Goal: Ask a question

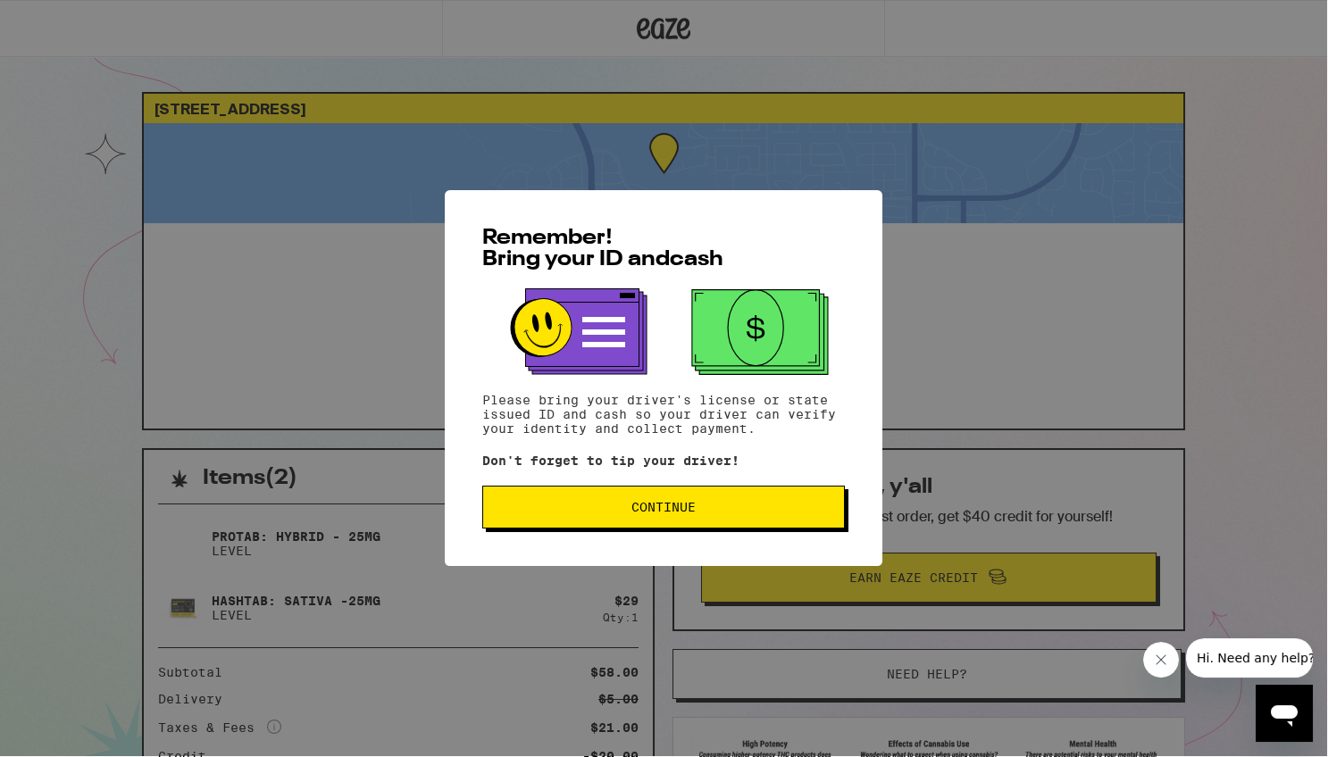
click at [646, 506] on span "Continue" at bounding box center [664, 507] width 64 height 13
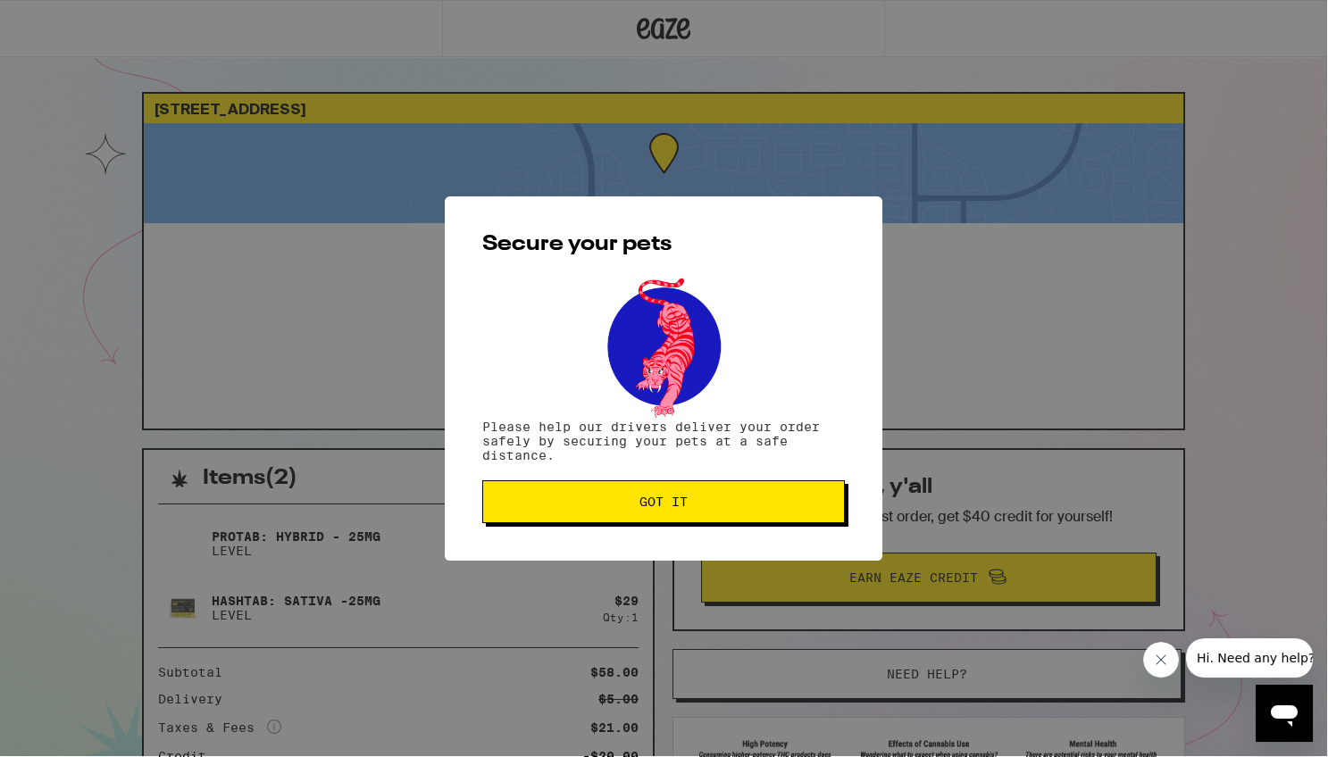
click at [635, 504] on span "Got it" at bounding box center [664, 502] width 332 height 13
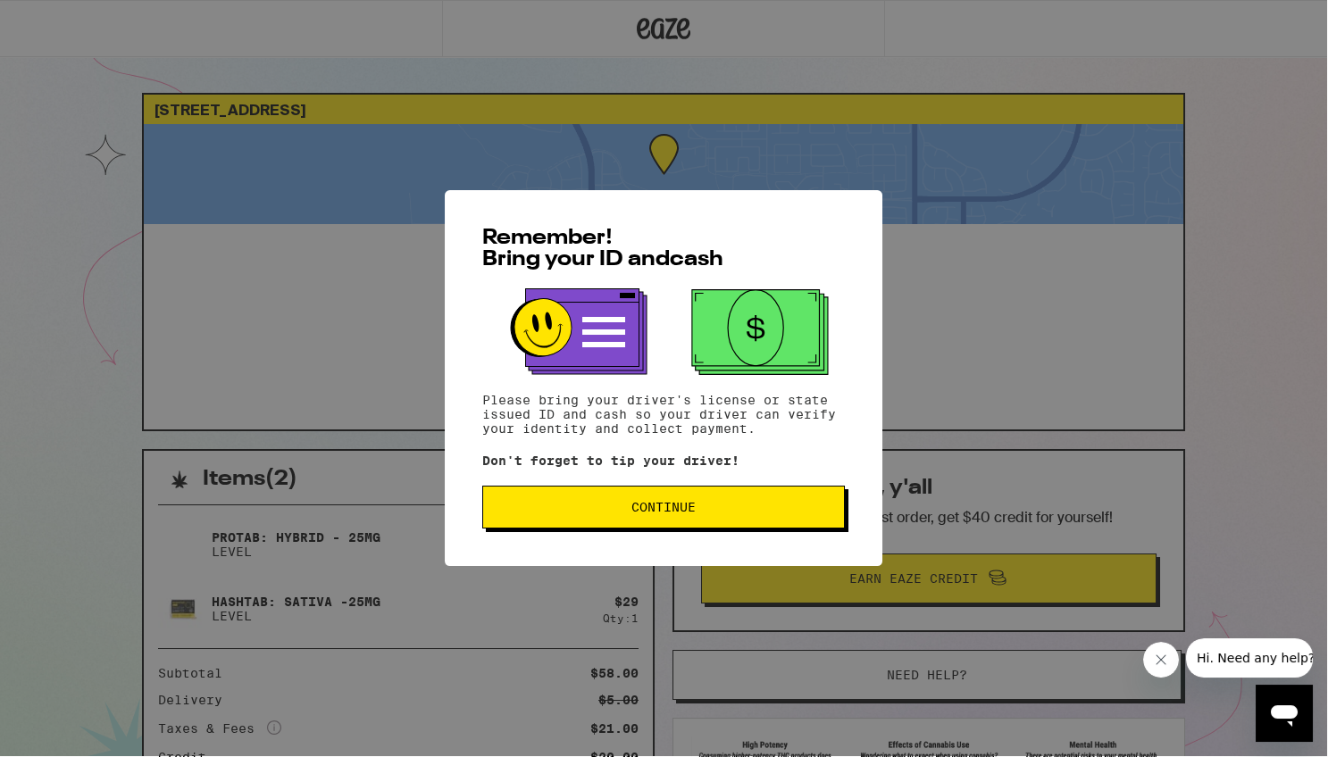
click at [655, 512] on span "Continue" at bounding box center [664, 507] width 64 height 13
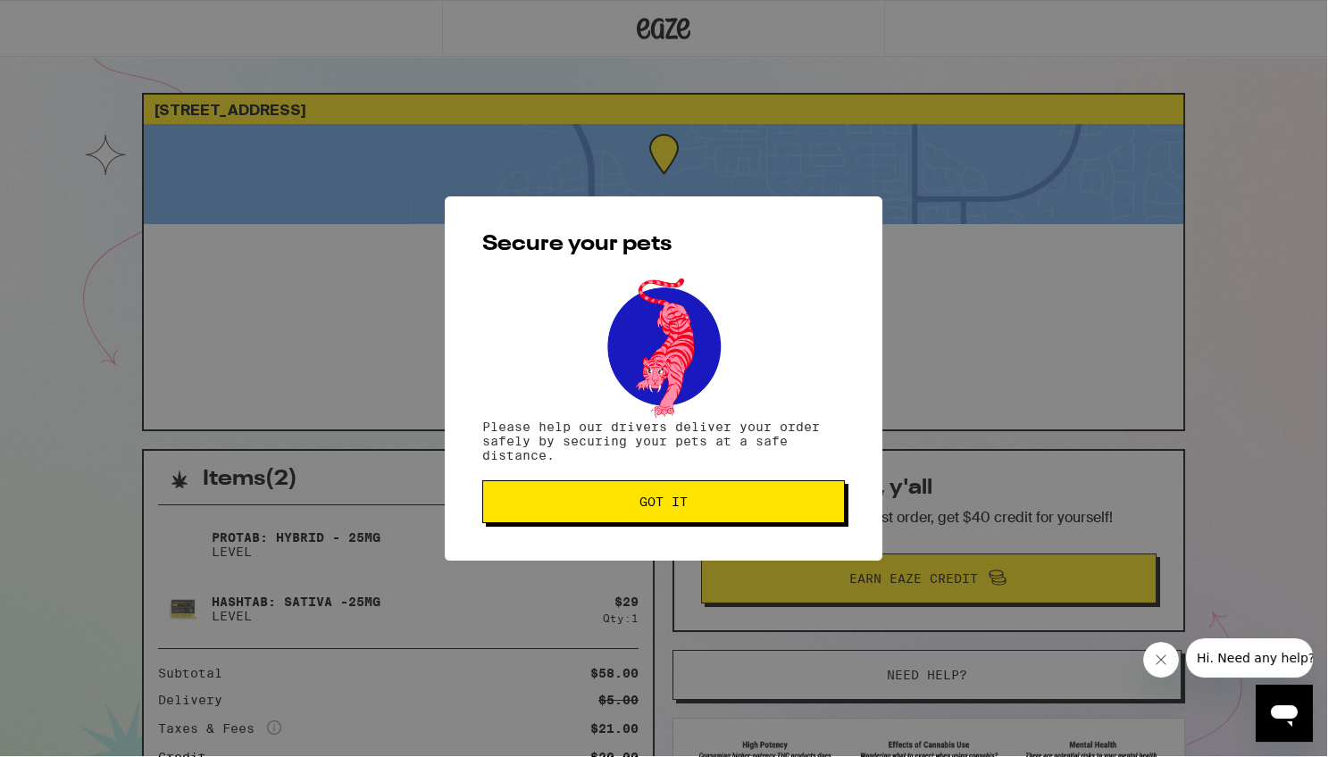
click at [623, 503] on span "Got it" at bounding box center [664, 502] width 332 height 13
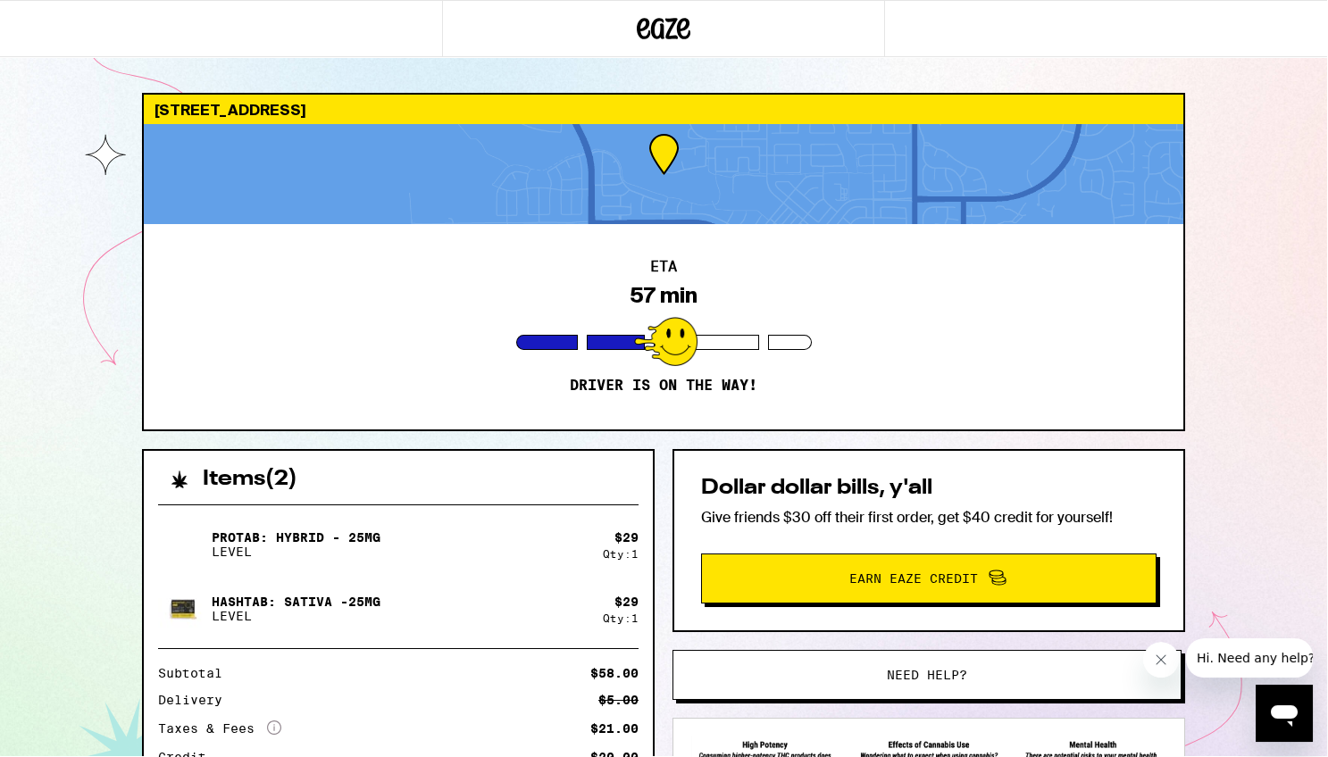
click at [671, 341] on div at bounding box center [665, 341] width 63 height 49
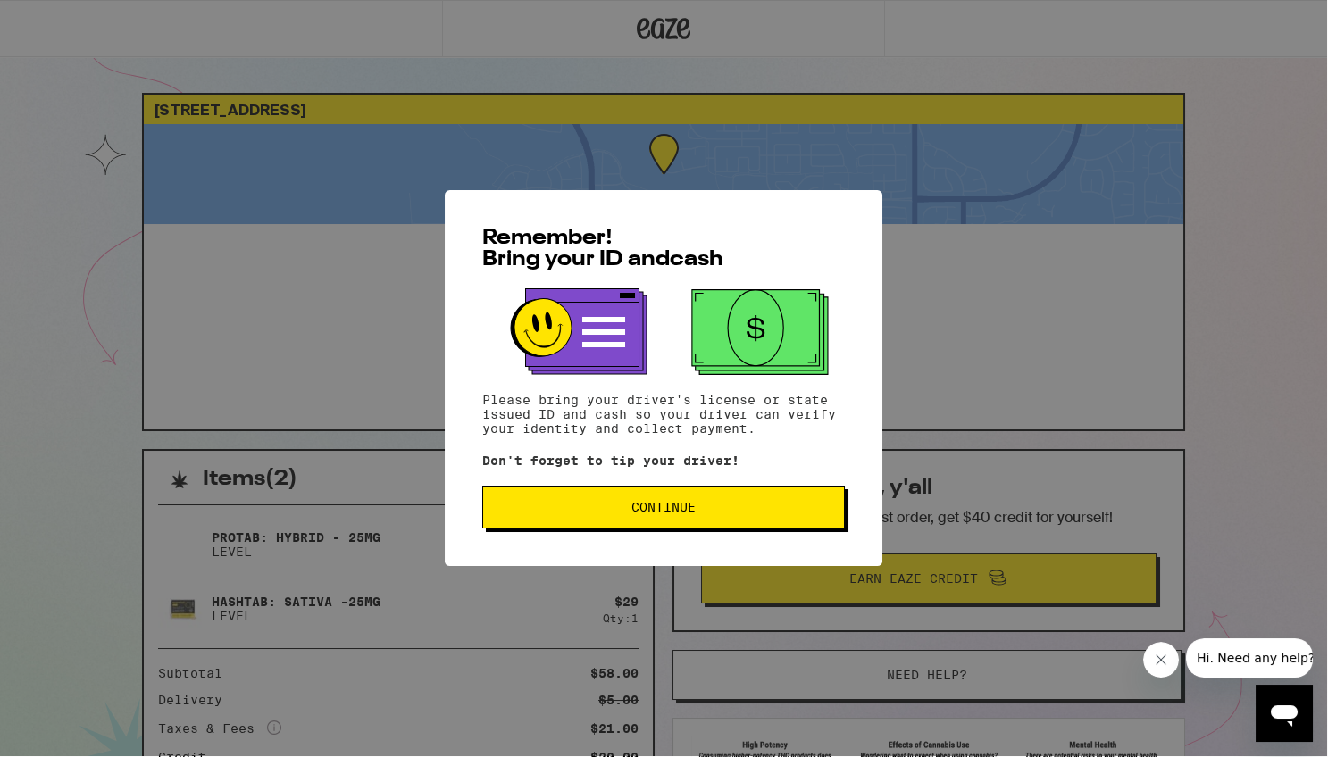
click at [680, 505] on span "Continue" at bounding box center [664, 507] width 64 height 13
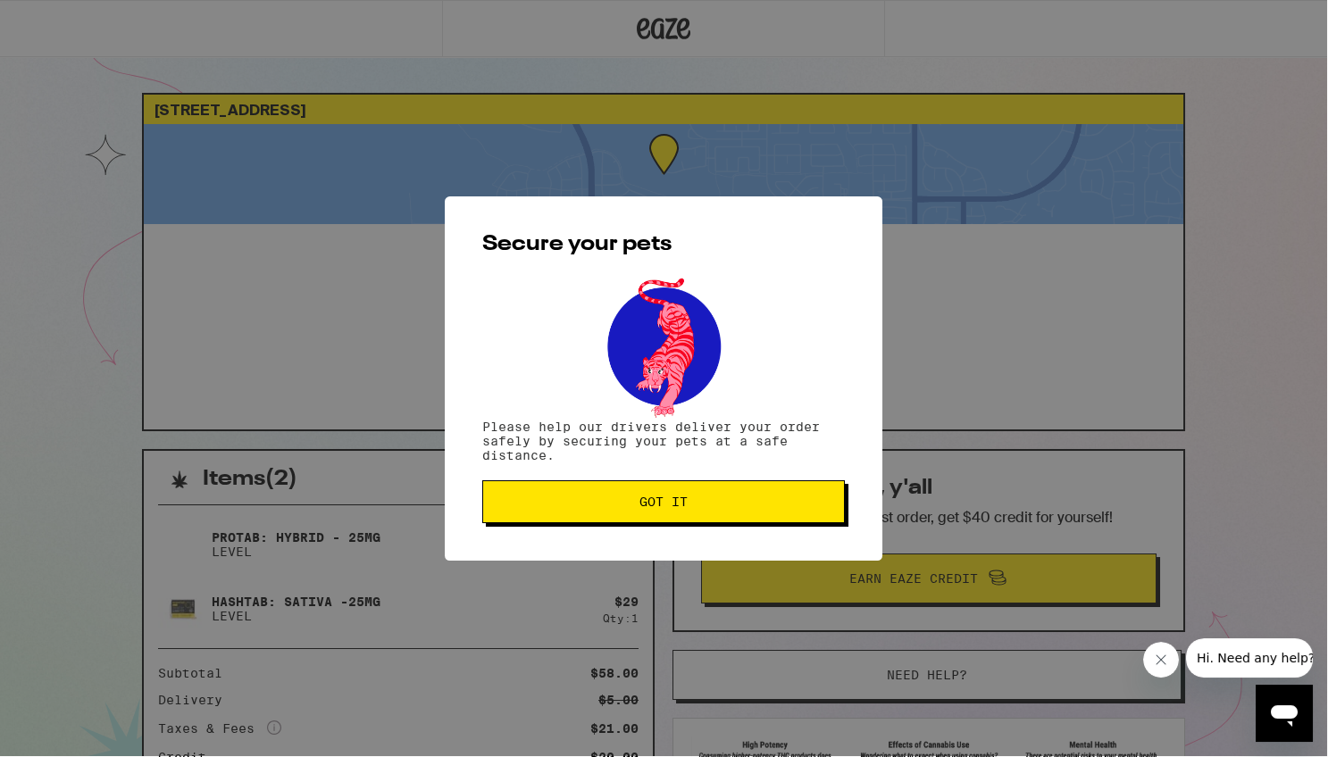
drag, startPoint x: 647, startPoint y: 502, endPoint x: 635, endPoint y: 494, distance: 14.1
click at [647, 502] on span "Got it" at bounding box center [664, 502] width 48 height 13
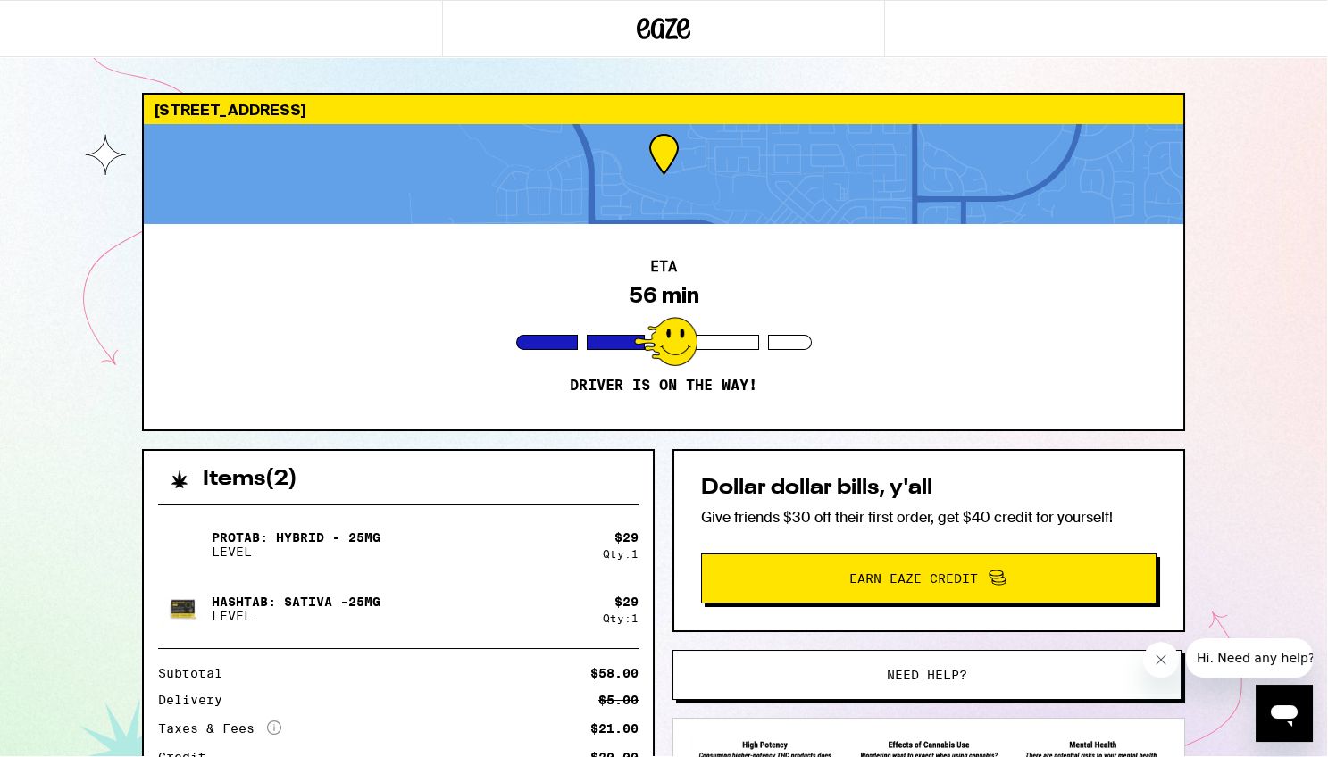
drag, startPoint x: 661, startPoint y: 347, endPoint x: 667, endPoint y: 338, distance: 11.6
click at [660, 347] on div at bounding box center [665, 341] width 63 height 49
drag, startPoint x: 777, startPoint y: 217, endPoint x: 757, endPoint y: 202, distance: 24.8
click at [776, 217] on div at bounding box center [664, 174] width 1040 height 100
click at [674, 159] on div at bounding box center [664, 174] width 1040 height 100
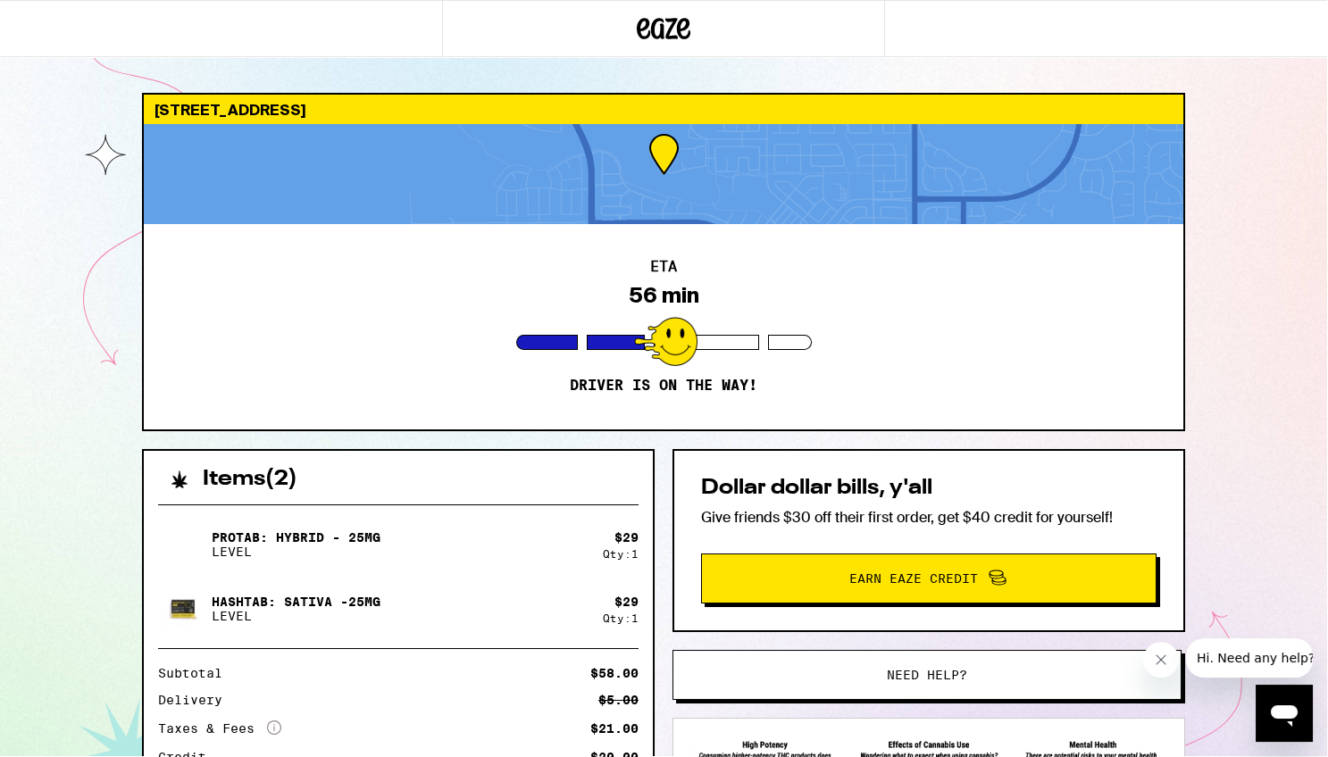
click at [862, 662] on button "Need help?" at bounding box center [927, 675] width 509 height 50
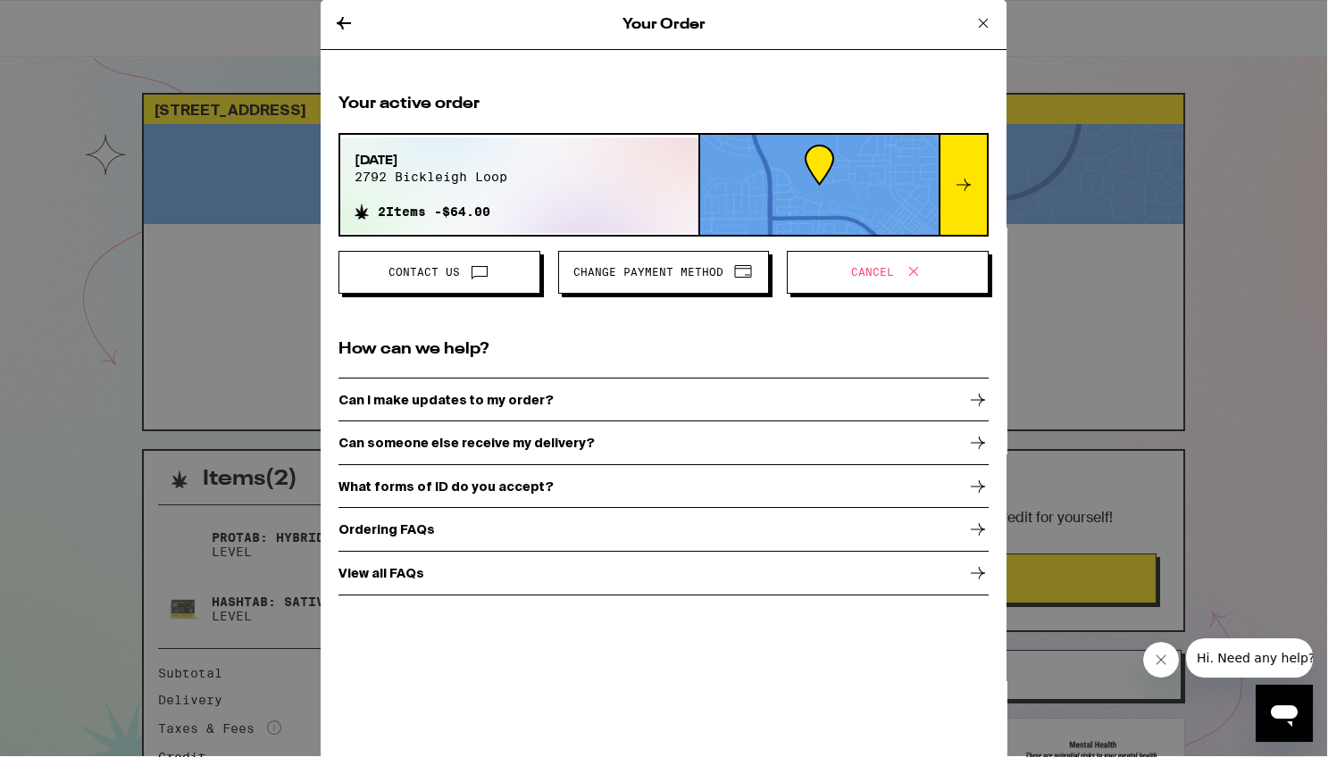
click at [967, 179] on icon at bounding box center [963, 184] width 21 height 21
click at [824, 162] on div at bounding box center [819, 185] width 239 height 100
click at [512, 175] on div "Sep 14, 2025 2792 bickleigh loop 2 Items - $64.00" at bounding box center [430, 186] width 181 height 96
click at [777, 172] on div at bounding box center [819, 185] width 239 height 100
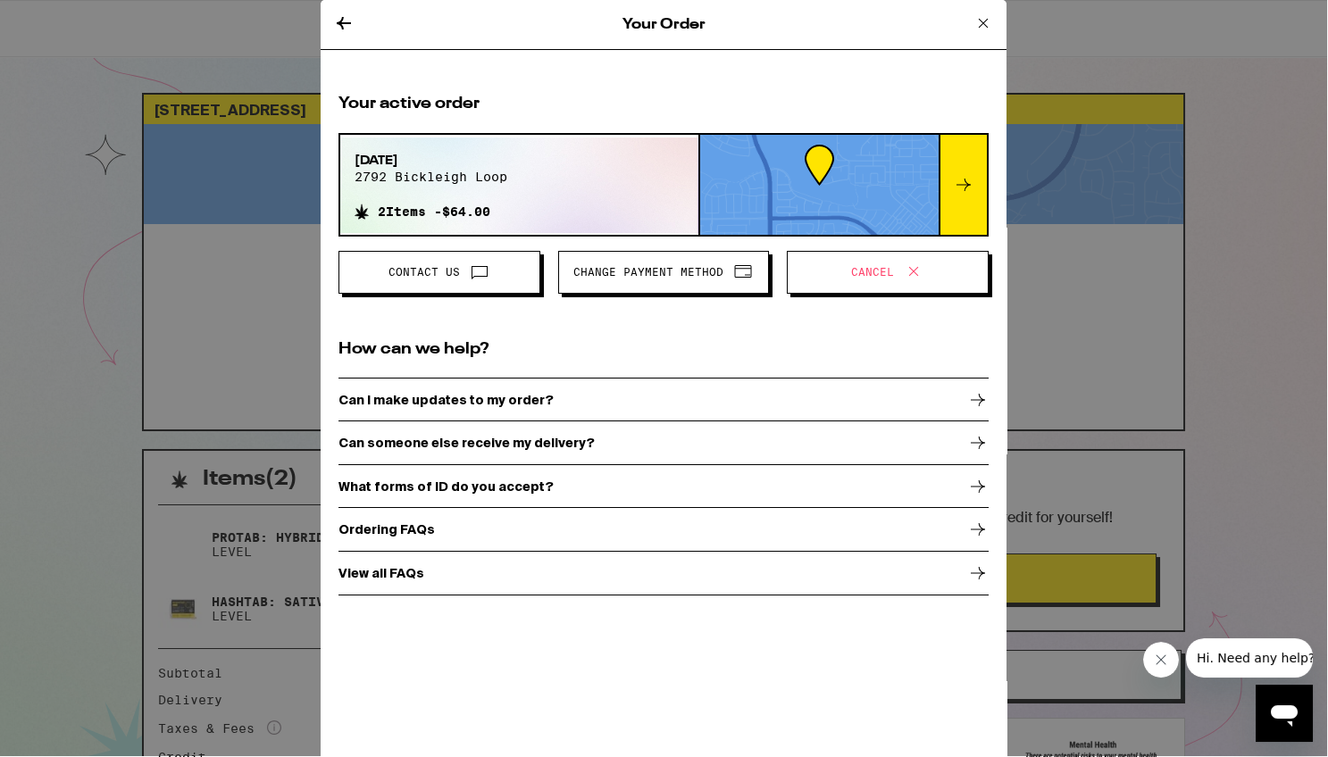
click at [785, 172] on div at bounding box center [819, 185] width 239 height 100
click at [357, 99] on h2 "Your active order" at bounding box center [664, 104] width 650 height 22
click at [984, 21] on icon at bounding box center [983, 23] width 9 height 9
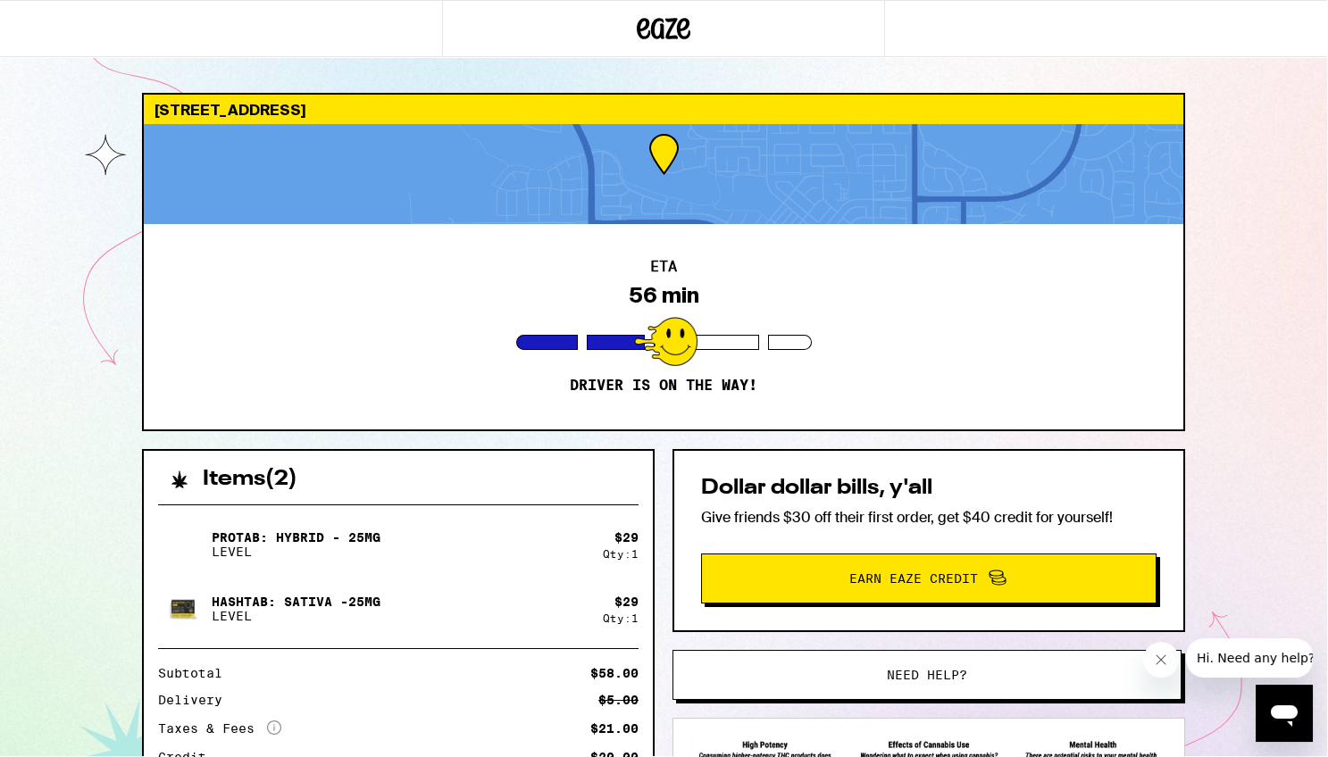
click at [669, 345] on div at bounding box center [665, 341] width 63 height 49
click at [931, 248] on div "ETA 56 min Driver is on the way!" at bounding box center [664, 326] width 1040 height 205
drag, startPoint x: 679, startPoint y: 167, endPoint x: 656, endPoint y: 288, distance: 122.8
click at [678, 167] on div at bounding box center [664, 174] width 1040 height 100
click at [651, 350] on div at bounding box center [665, 341] width 63 height 49
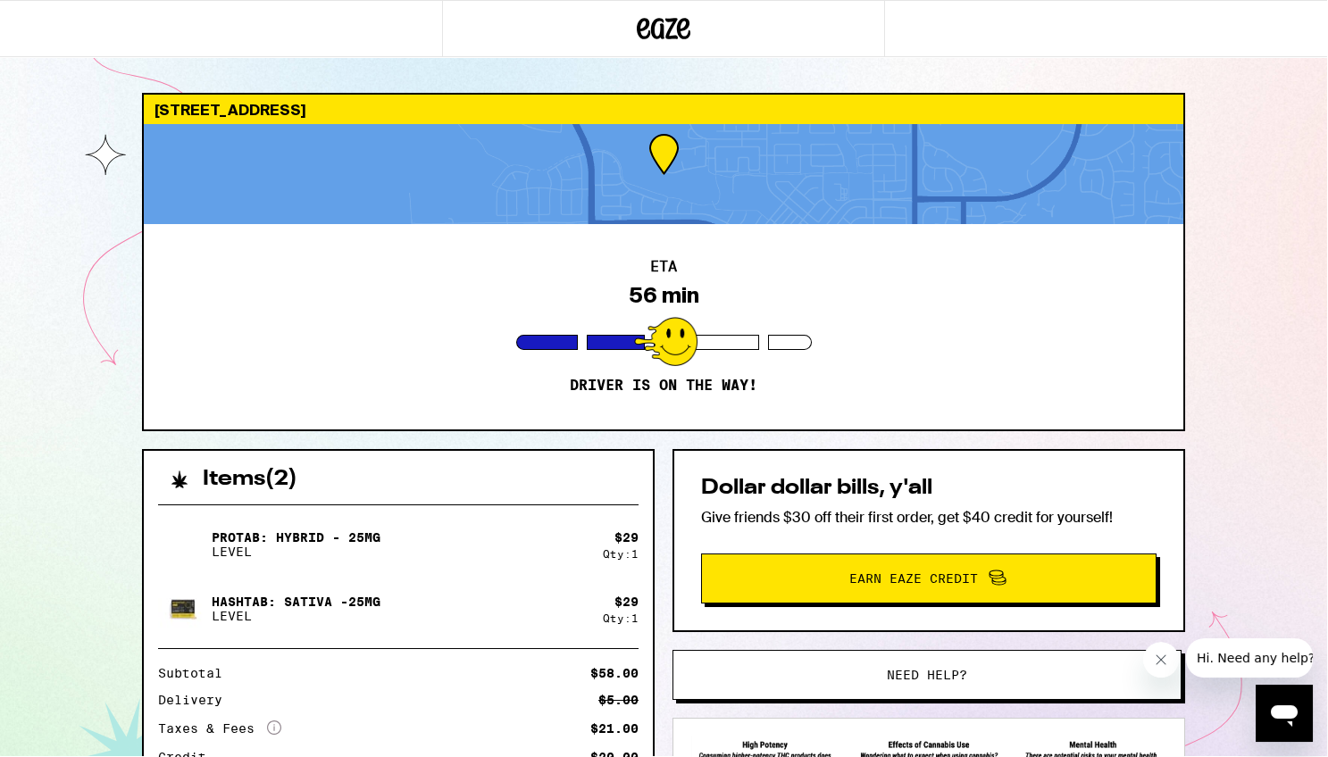
click at [107, 156] on div "2792 Bickleigh Loop Roseville 95747 ETA 56 min Driver is on the way! Items ( 2 …" at bounding box center [663, 487] width 1327 height 974
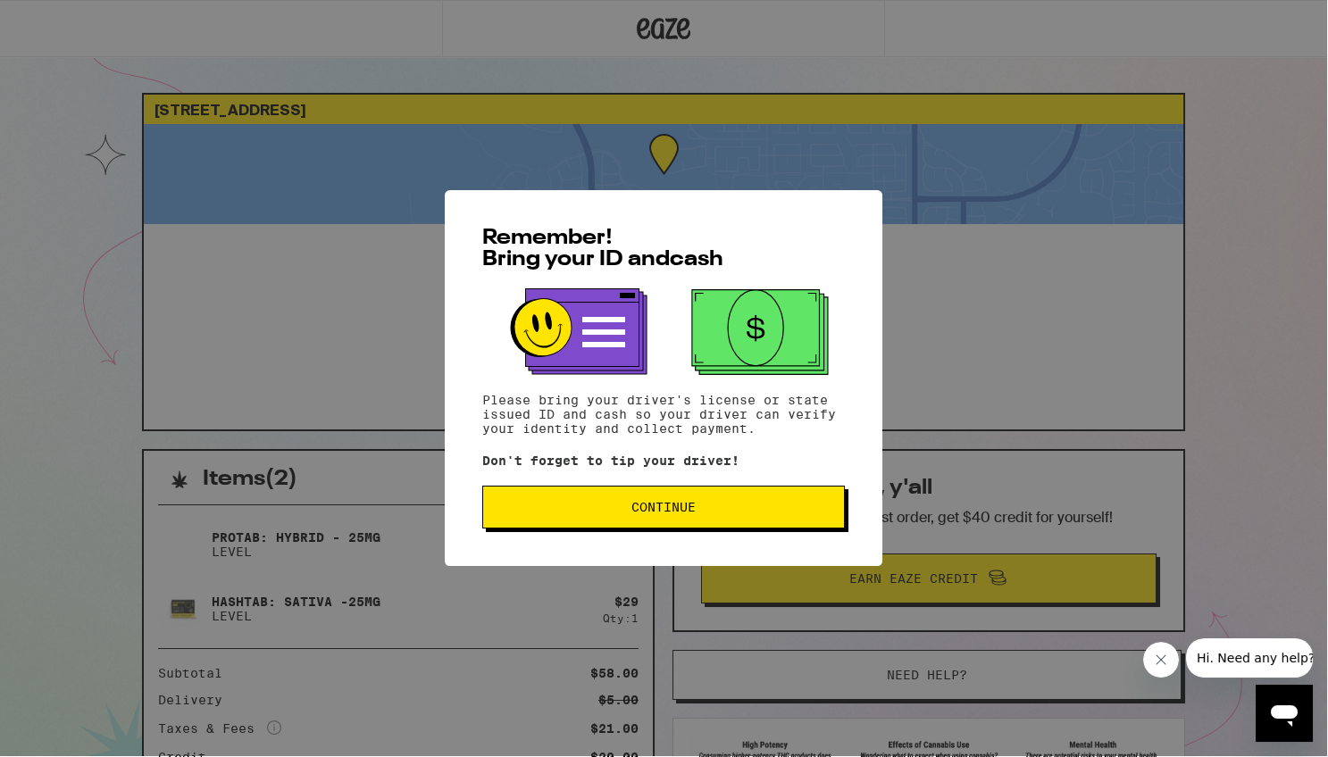
click at [653, 512] on span "Continue" at bounding box center [664, 507] width 64 height 13
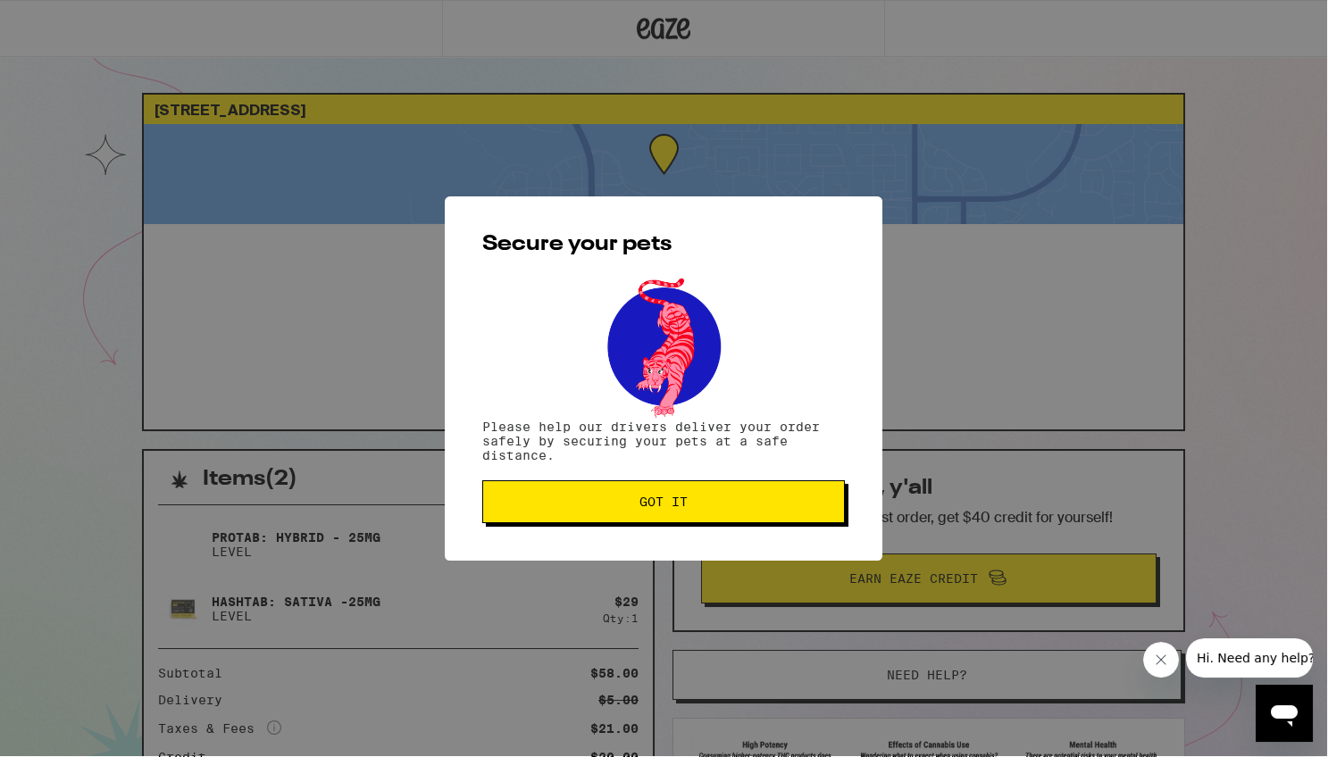
click at [655, 507] on span "Got it" at bounding box center [664, 502] width 48 height 13
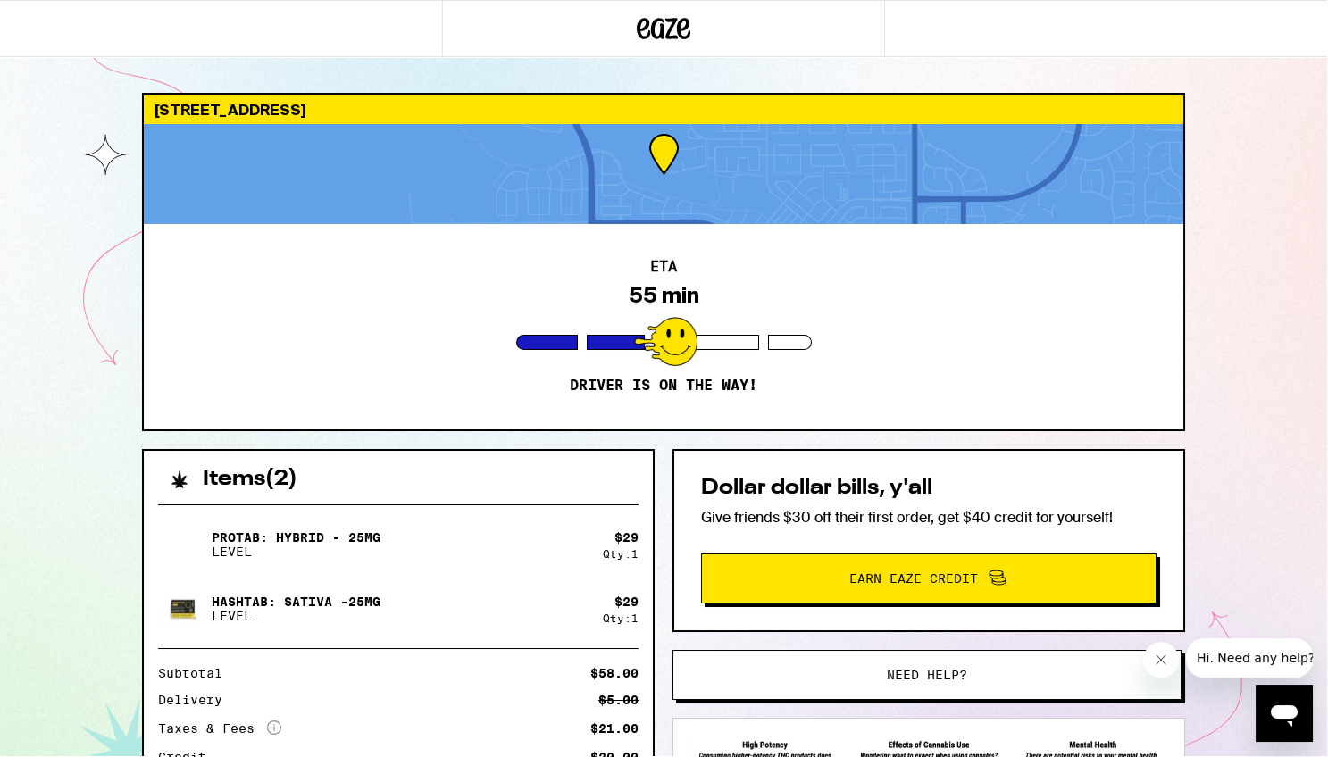
click at [926, 669] on span "Need help?" at bounding box center [927, 675] width 80 height 13
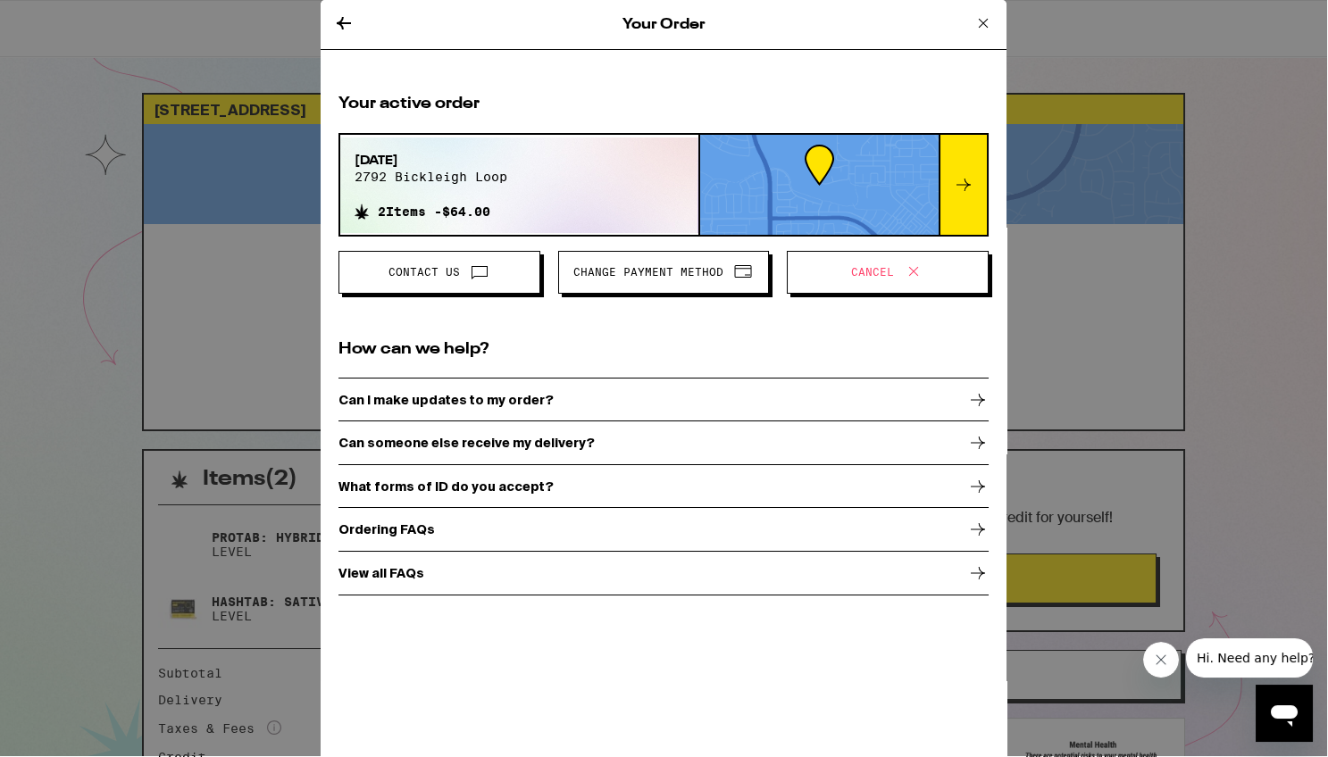
click at [829, 172] on div at bounding box center [819, 185] width 239 height 100
click at [967, 180] on icon at bounding box center [963, 184] width 21 height 21
click at [966, 180] on icon at bounding box center [963, 184] width 21 height 21
click at [782, 181] on div at bounding box center [819, 185] width 239 height 100
click at [554, 172] on div "Sep 14, 2025 2792 bickleigh loop 2 Items - $64.00" at bounding box center [519, 186] width 358 height 96
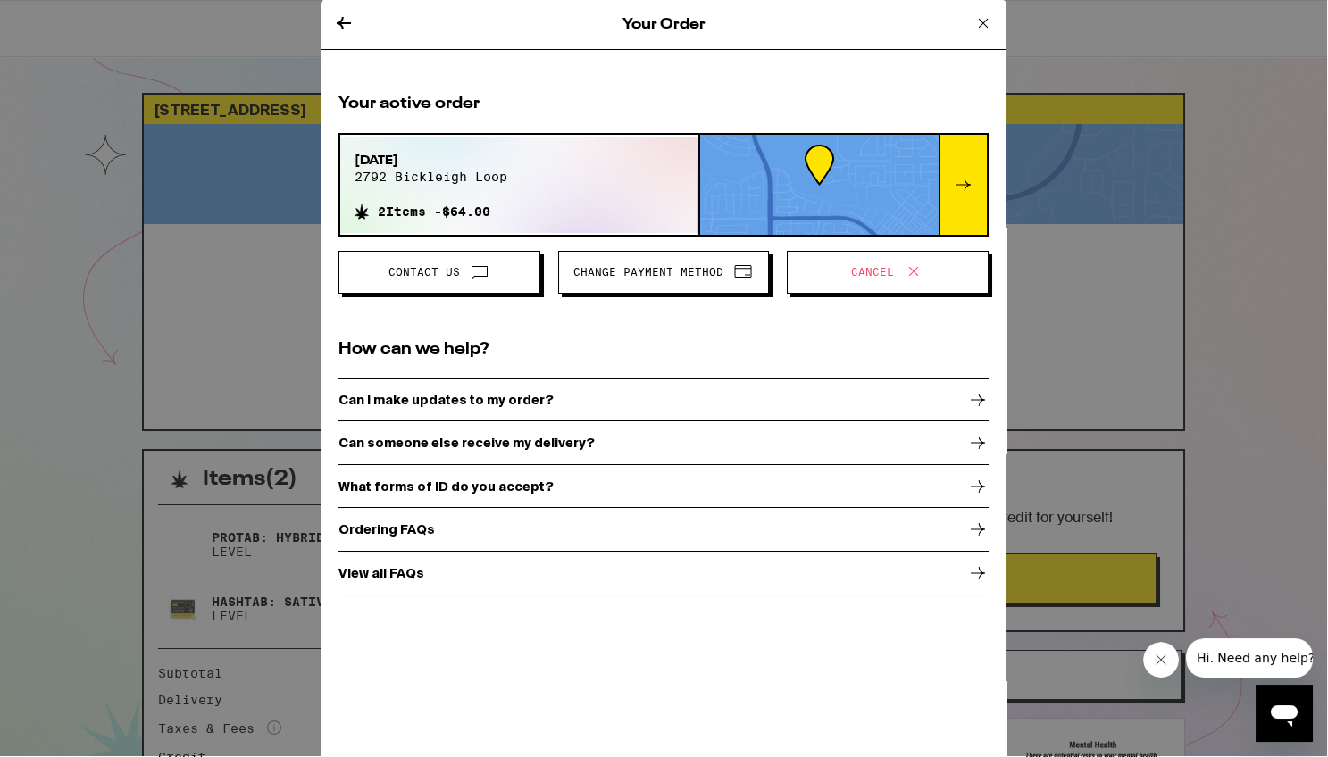
click at [981, 565] on icon at bounding box center [977, 573] width 21 height 21
click at [525, 177] on div "Sep 14, 2025 2792 bickleigh loop 2 Items - $64.00" at bounding box center [519, 186] width 358 height 96
click at [967, 177] on icon at bounding box center [963, 184] width 21 height 21
click at [983, 18] on icon at bounding box center [983, 23] width 21 height 21
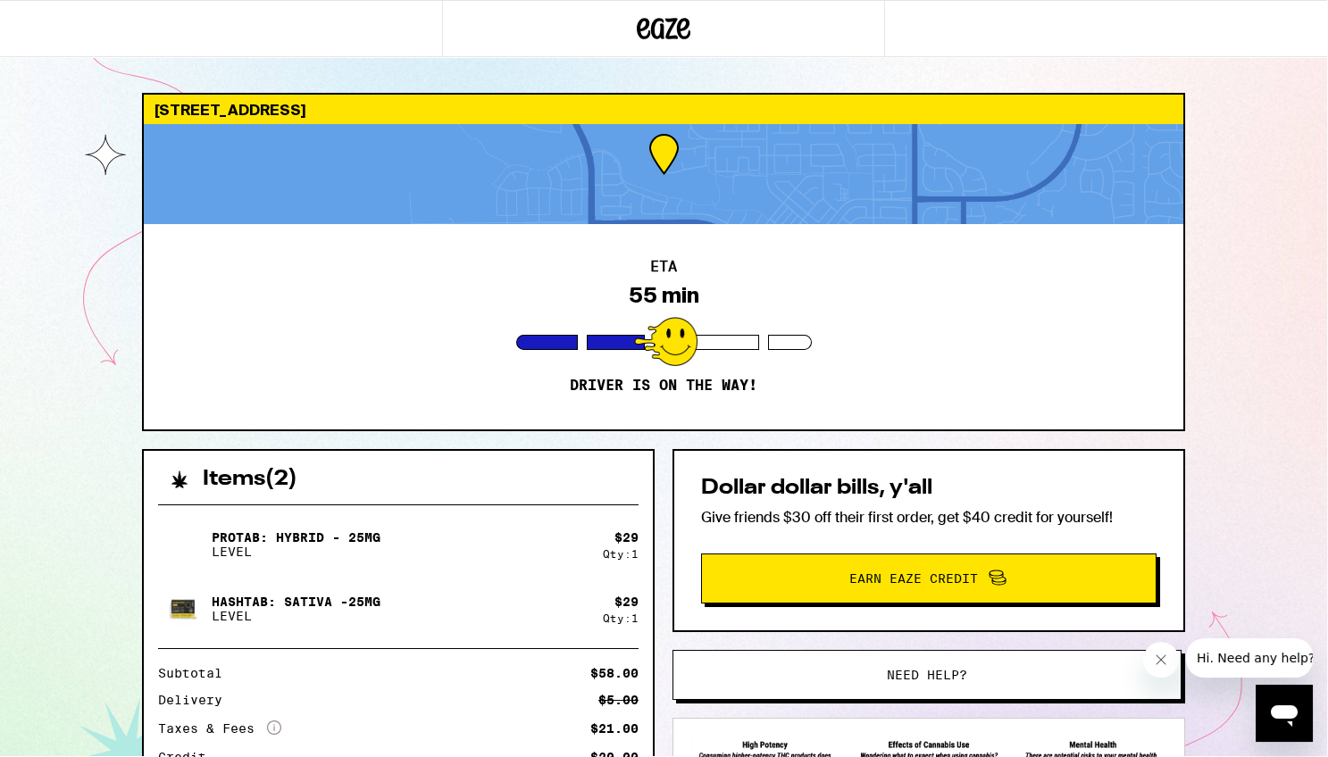
click at [672, 343] on div at bounding box center [665, 341] width 63 height 49
click at [565, 381] on div "ETA 55 min Driver is on the way!" at bounding box center [664, 326] width 1040 height 205
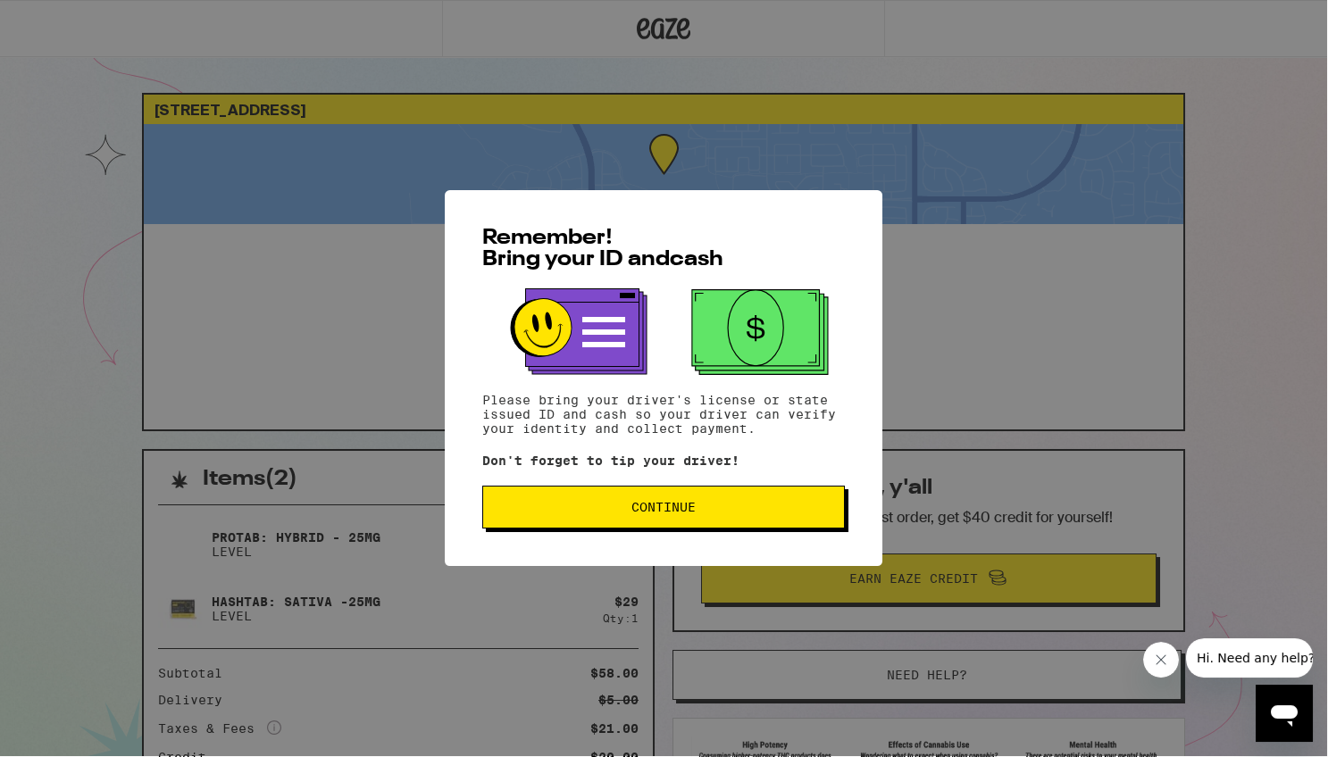
click at [665, 509] on span "Continue" at bounding box center [664, 507] width 64 height 13
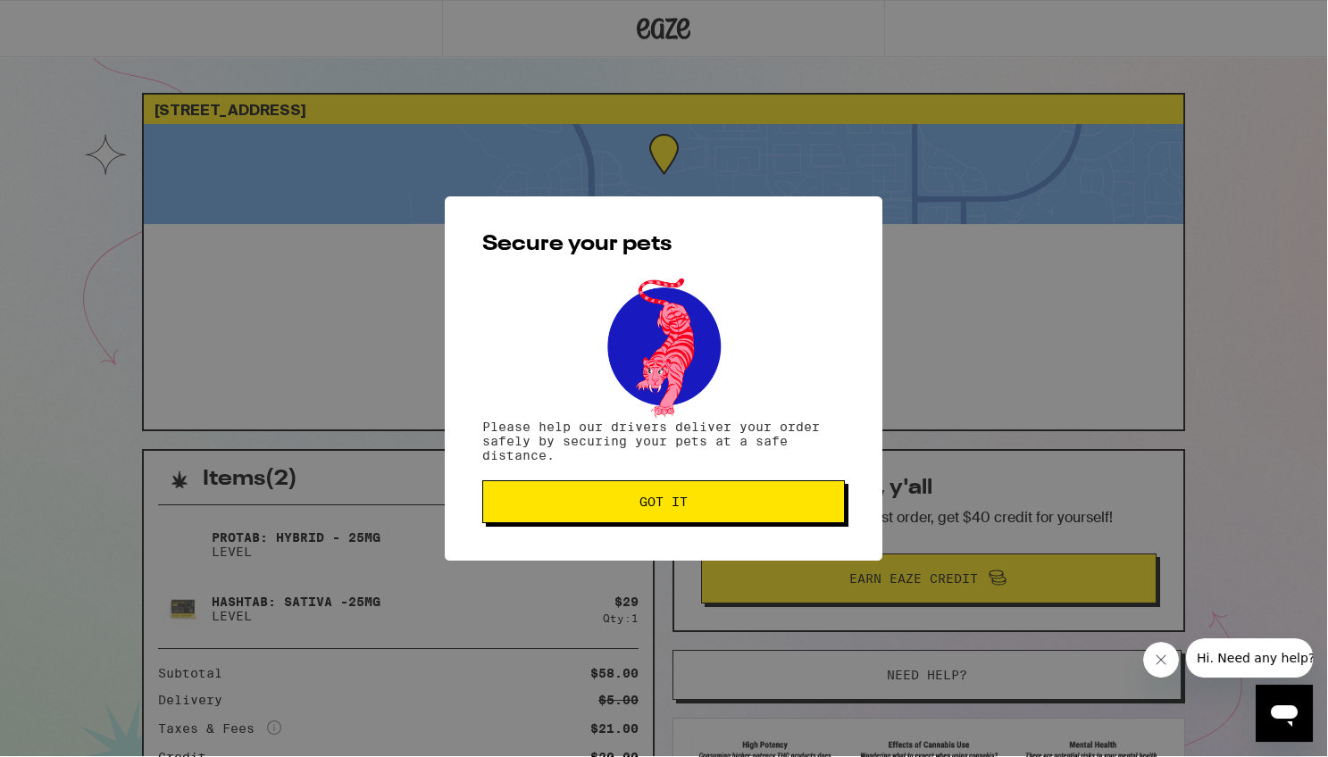
click at [665, 508] on span "Got it" at bounding box center [664, 502] width 48 height 13
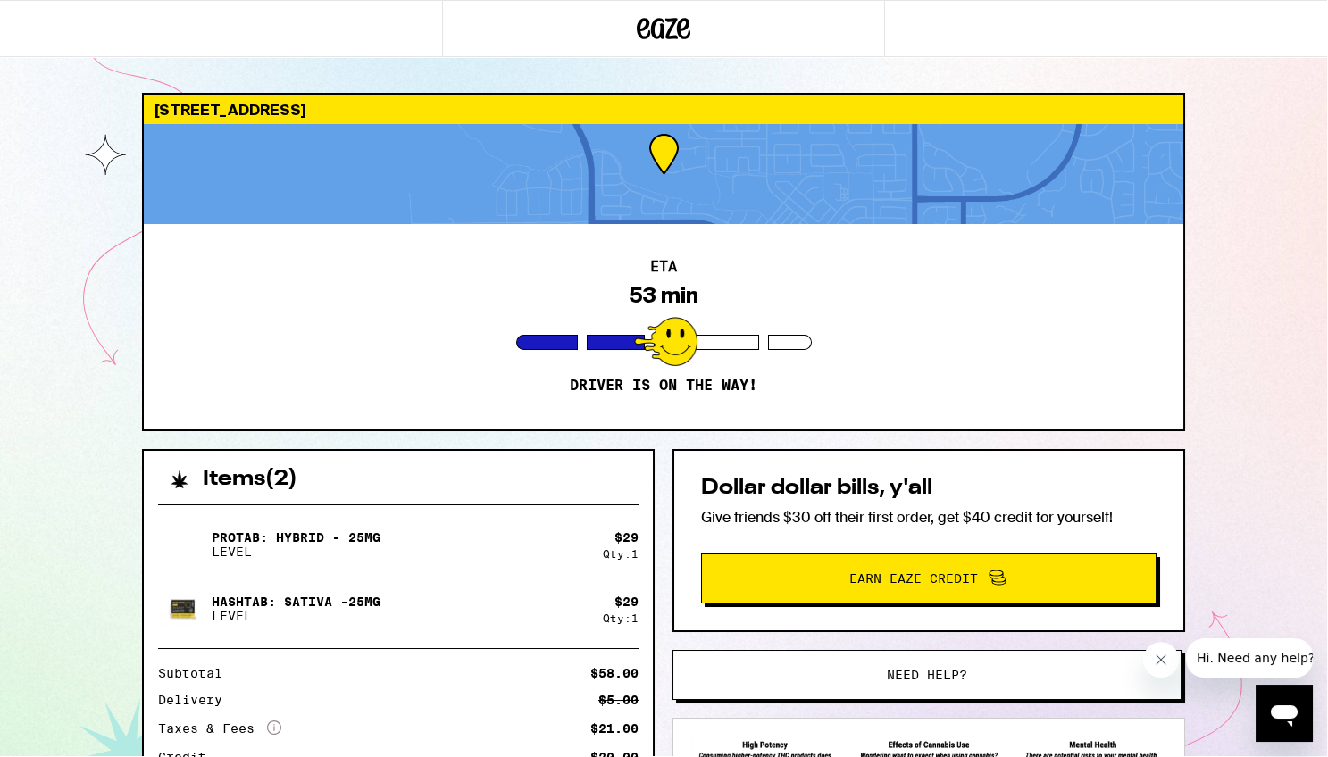
click at [671, 332] on div at bounding box center [665, 341] width 63 height 49
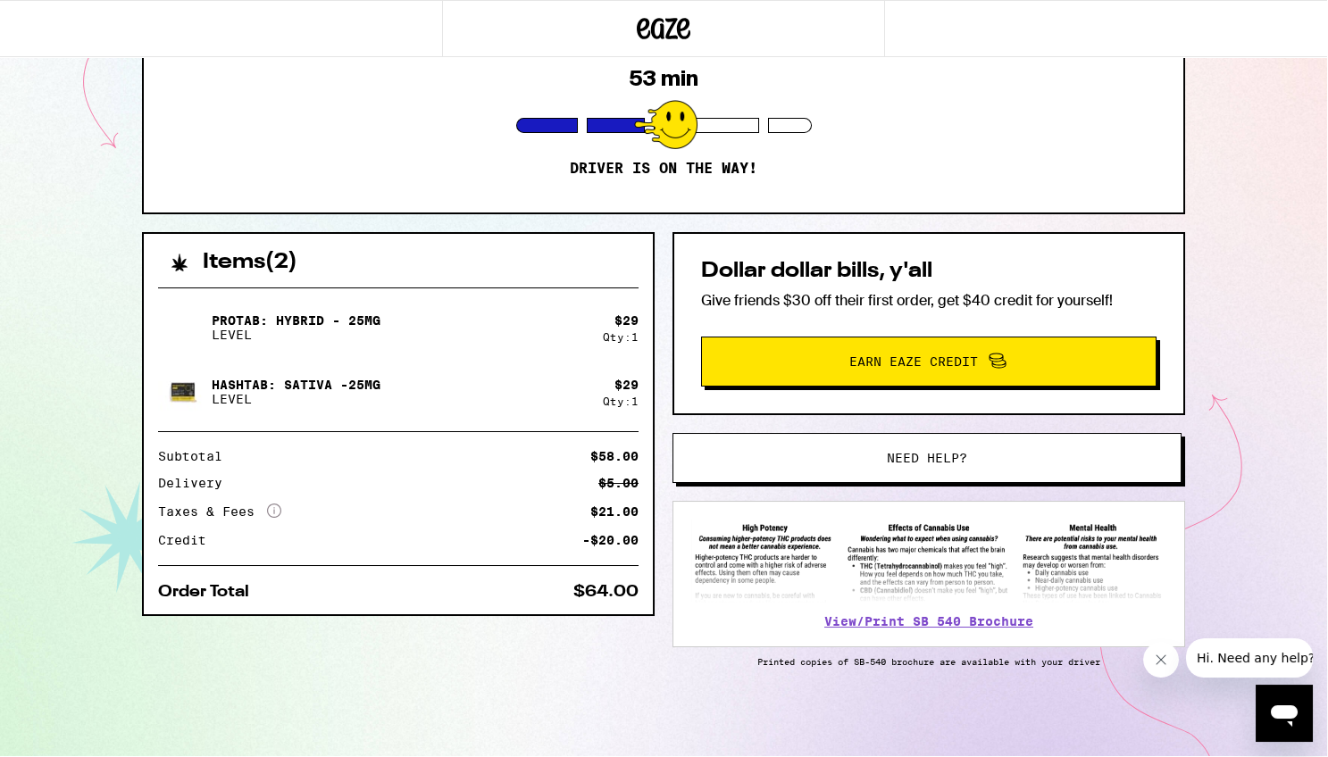
scroll to position [221, 0]
click at [1233, 653] on span "Hi. Need any help?" at bounding box center [1255, 658] width 118 height 14
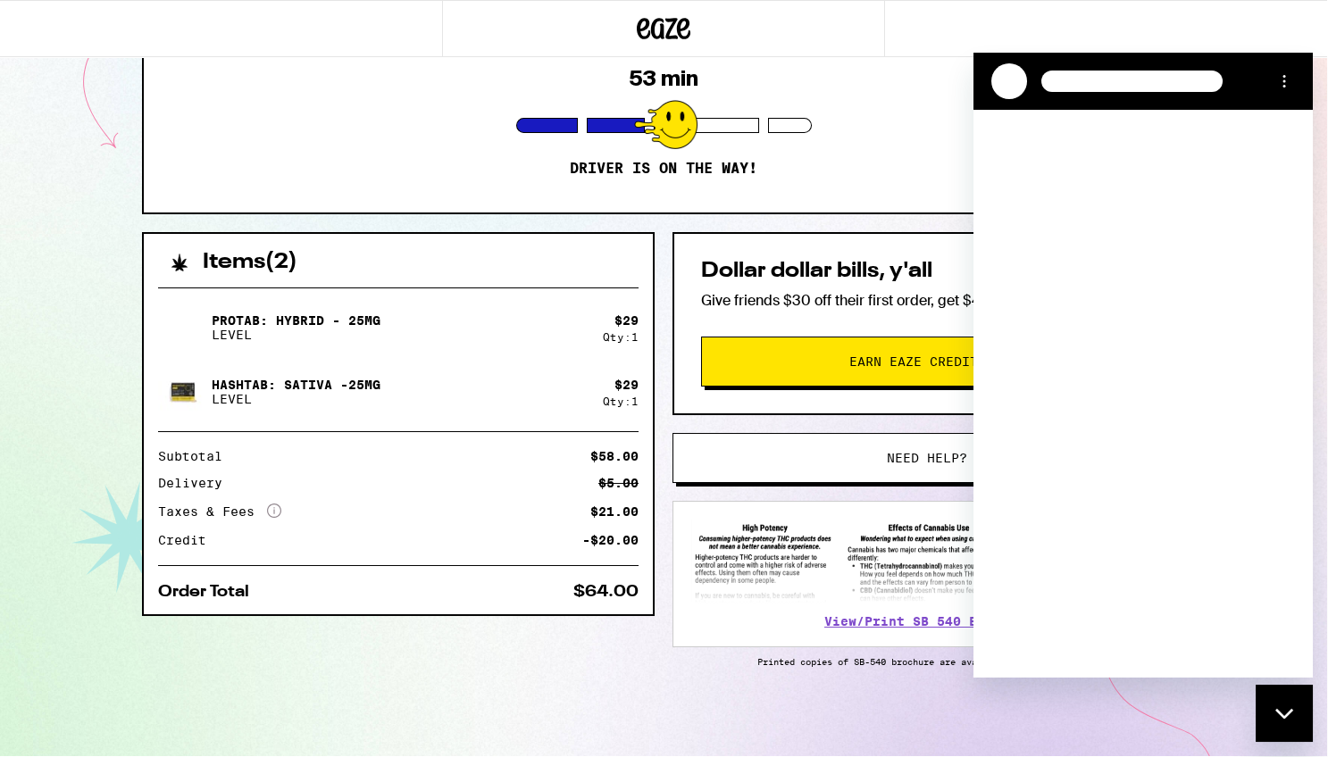
scroll to position [0, 0]
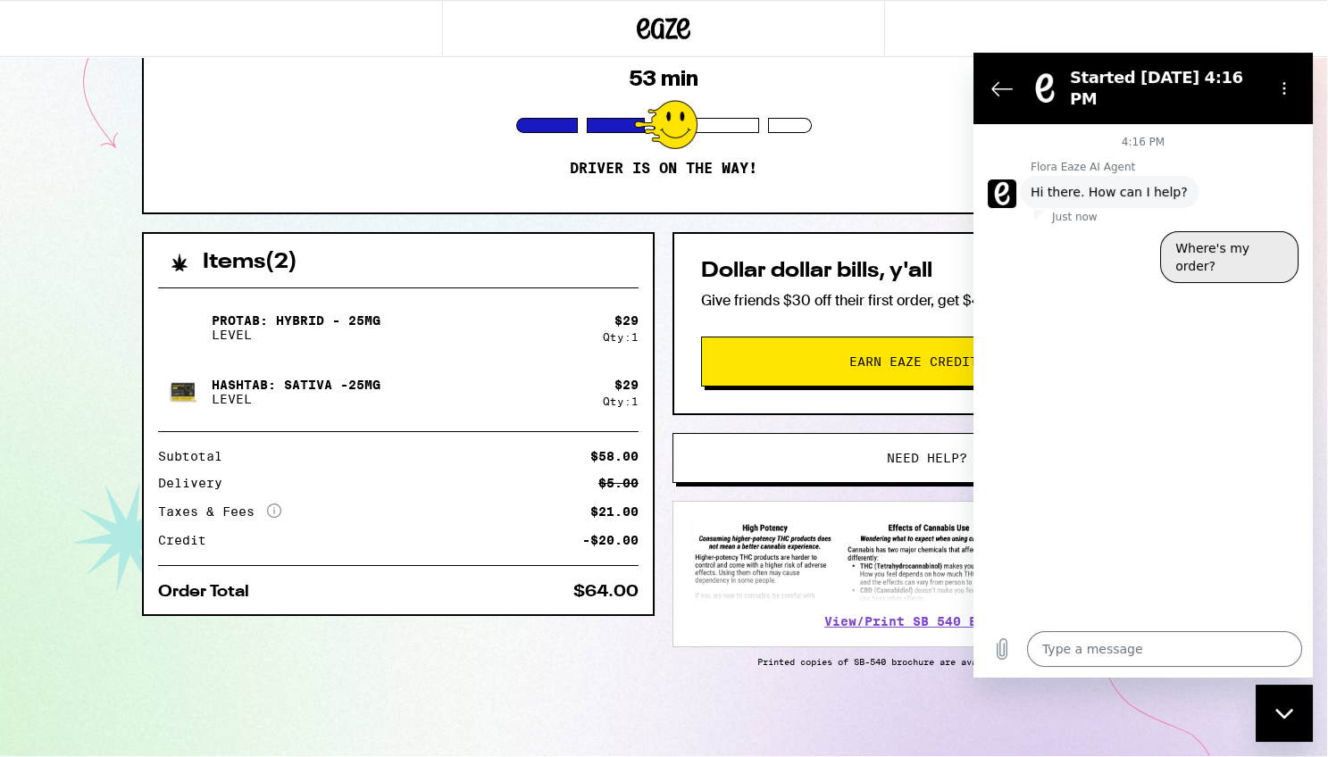
click at [1213, 233] on button "Where's my order?" at bounding box center [1229, 257] width 138 height 52
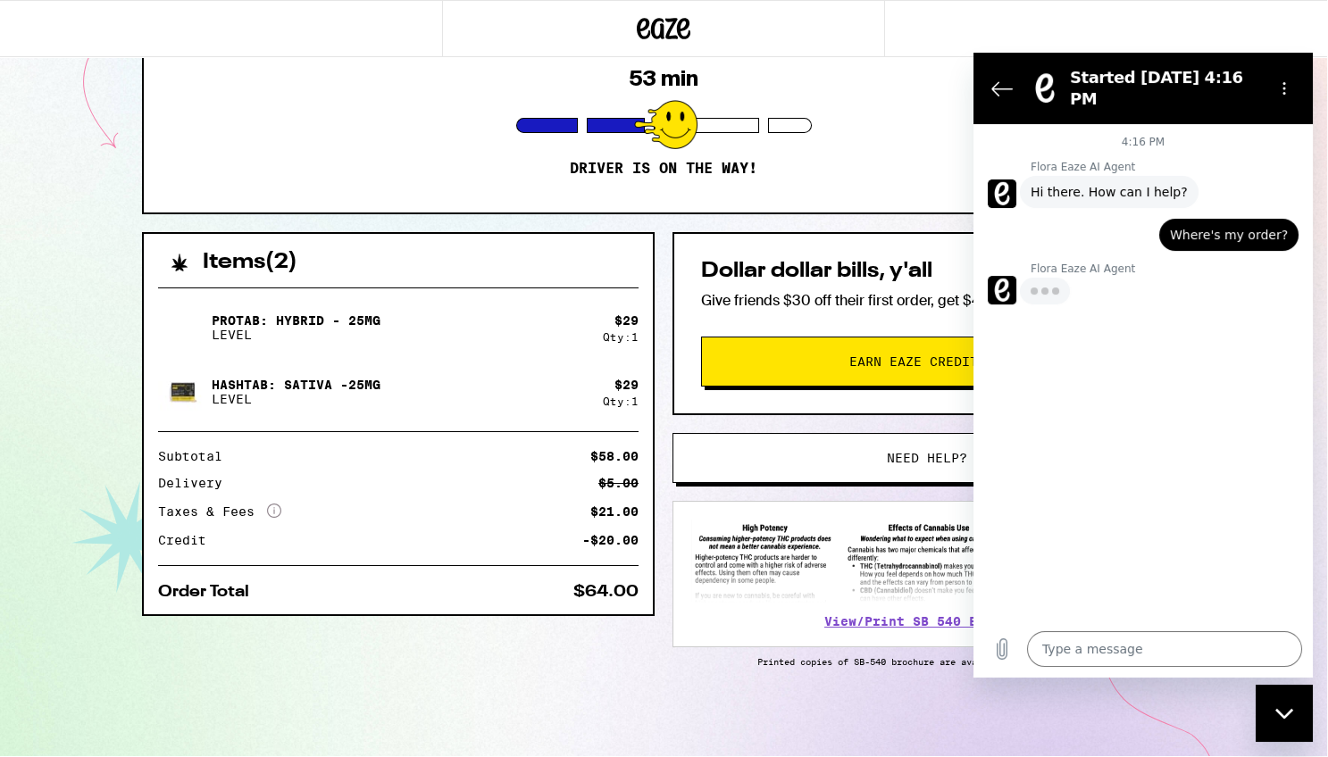
type textarea "x"
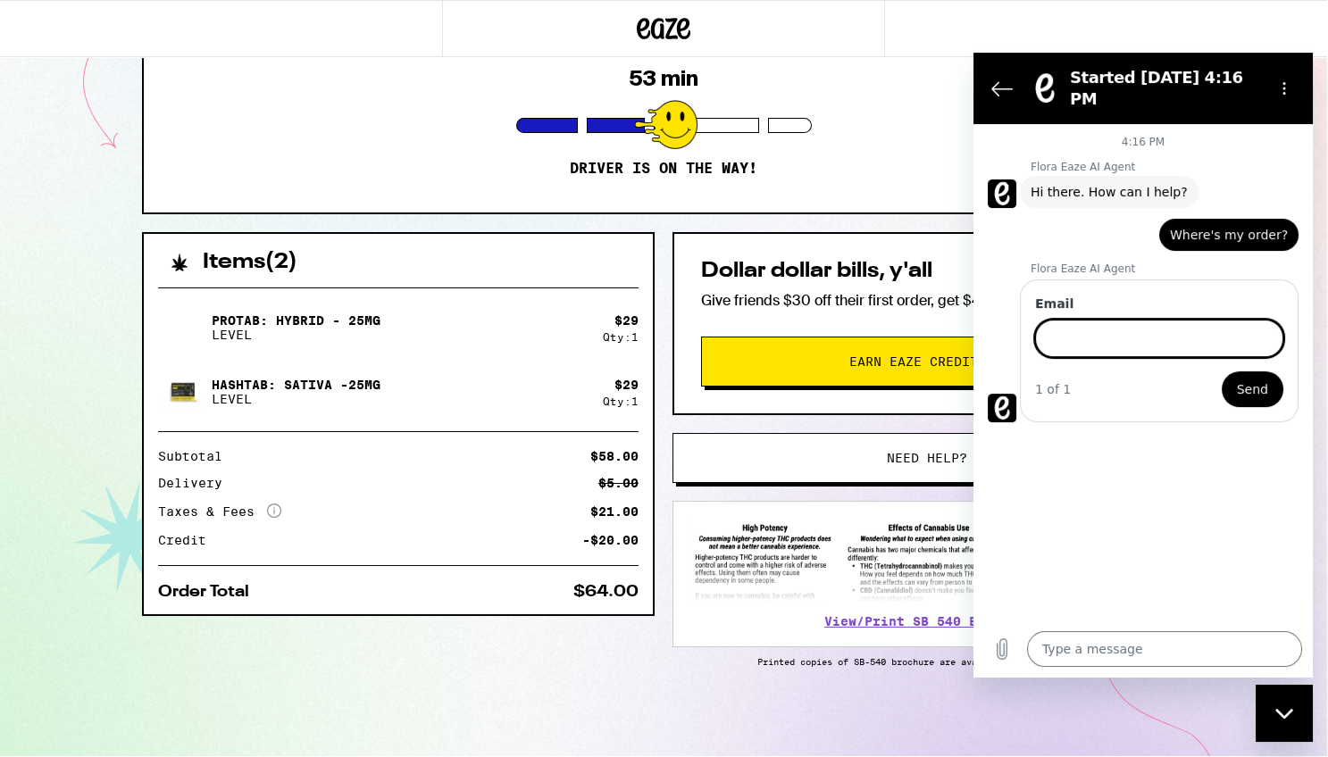
scroll to position [219, 0]
type input "bigdoginc"
type input "[EMAIL_ADDRESS][DOMAIN_NAME]"
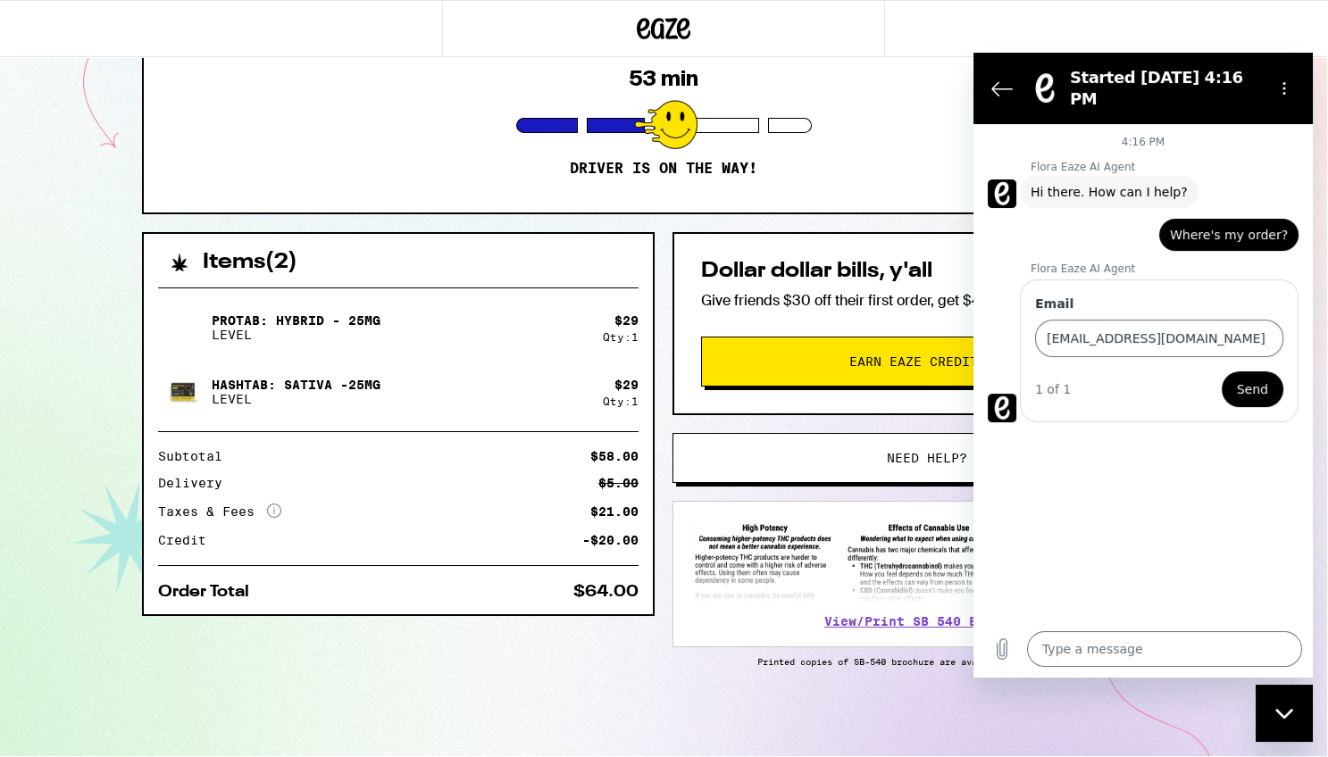
click at [1255, 379] on span "Send" at bounding box center [1252, 389] width 31 height 21
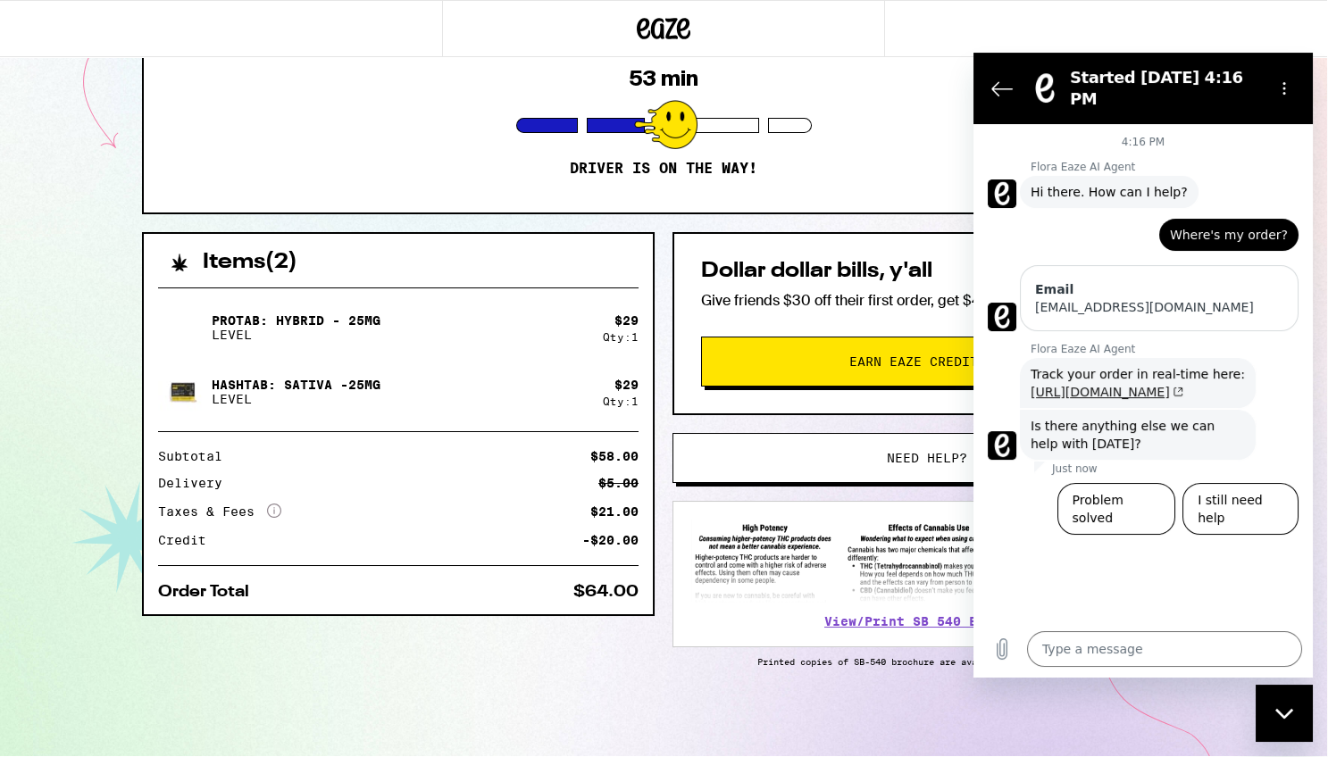
click at [1085, 385] on link "[URL][DOMAIN_NAME]" at bounding box center [1107, 392] width 153 height 14
click at [1117, 483] on button "Problem solved" at bounding box center [1117, 509] width 119 height 52
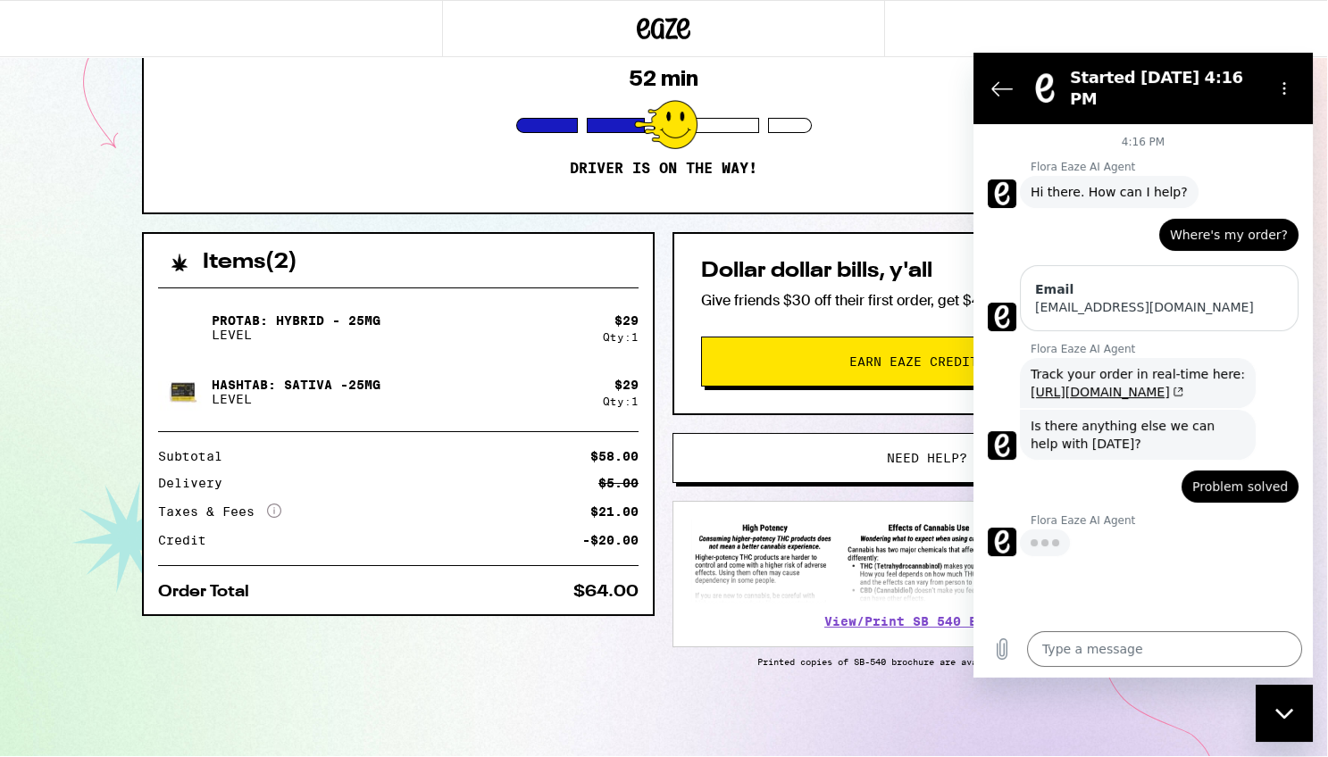
type textarea "x"
